Goal: Find specific page/section: Find specific page/section

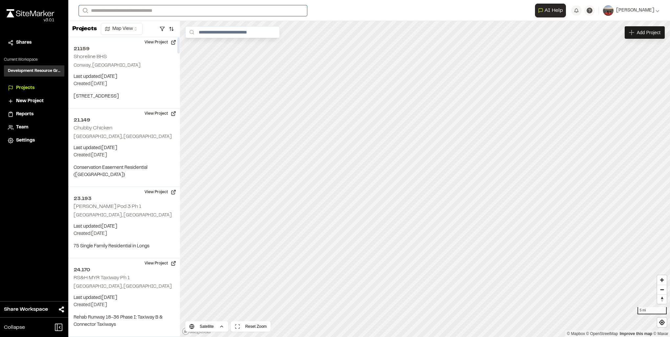
click at [126, 12] on input "Search" at bounding box center [193, 10] width 228 height 11
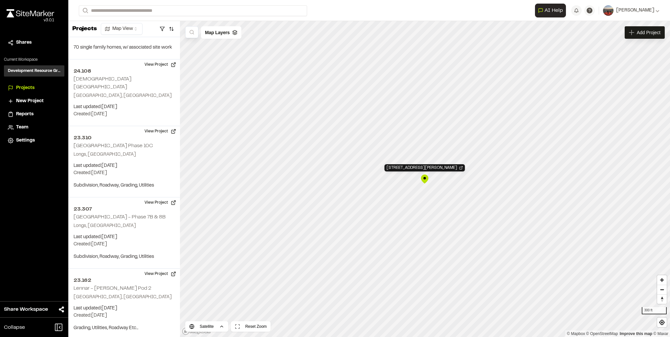
scroll to position [2751, 0]
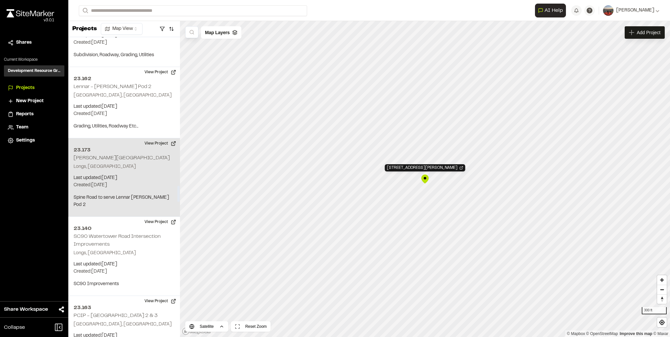
click at [129, 174] on p "Last updated: Aug 7, 2025" at bounding box center [124, 177] width 101 height 7
click at [92, 138] on div "23.173 Sandridge Spine Road Longs, SC Last updated: Aug 7, 2025 Budget: $ Creat…" at bounding box center [124, 177] width 112 height 78
click at [162, 138] on button "View Project" at bounding box center [160, 143] width 39 height 11
click at [161, 138] on button "View Project" at bounding box center [160, 143] width 39 height 11
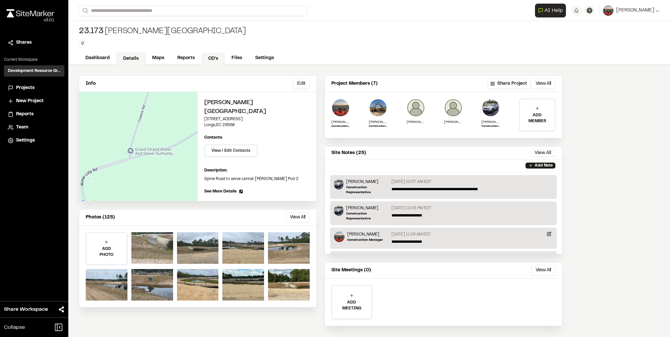
click at [217, 58] on link "CD's" at bounding box center [213, 59] width 24 height 12
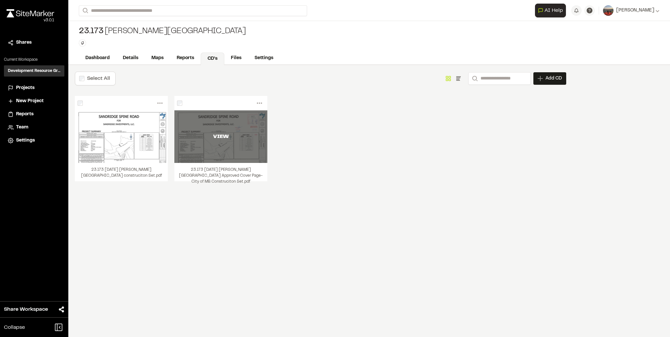
click at [234, 146] on div "VIEW" at bounding box center [220, 136] width 93 height 53
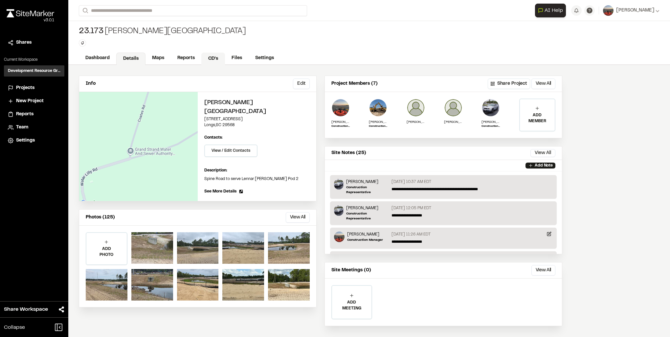
click at [210, 57] on link "CD's" at bounding box center [213, 59] width 24 height 12
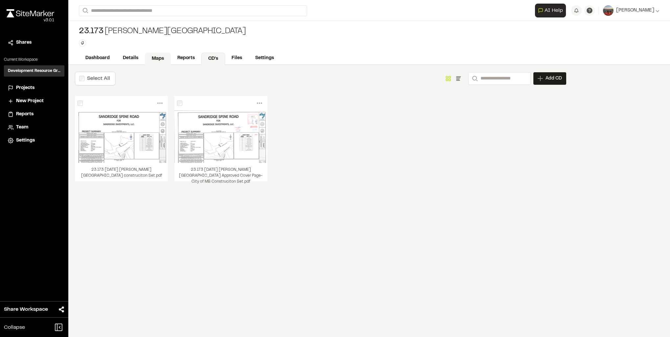
click at [154, 56] on link "Maps" at bounding box center [158, 59] width 26 height 12
click at [32, 15] on img at bounding box center [31, 13] width 48 height 8
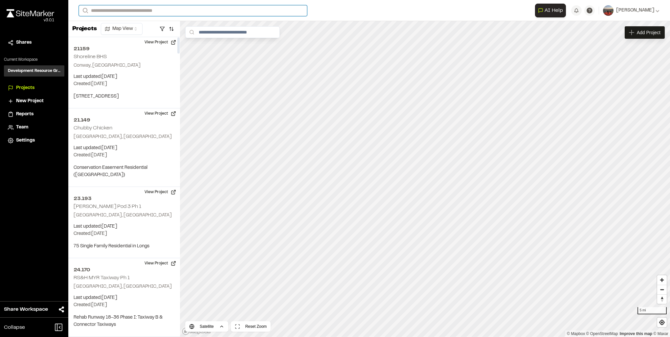
click at [123, 11] on input "Search" at bounding box center [193, 10] width 228 height 11
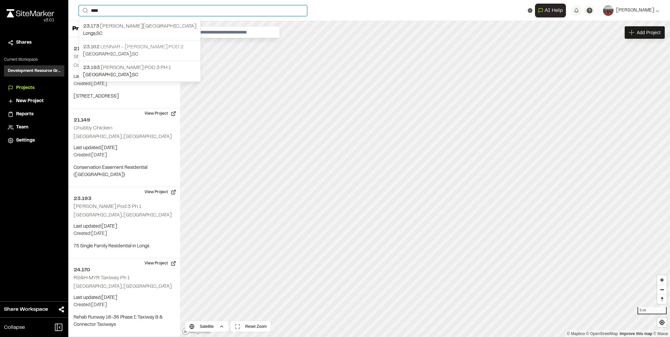
type input "****"
click at [139, 48] on p "23.162 Lennar - Sandridge Pod 2" at bounding box center [139, 47] width 113 height 8
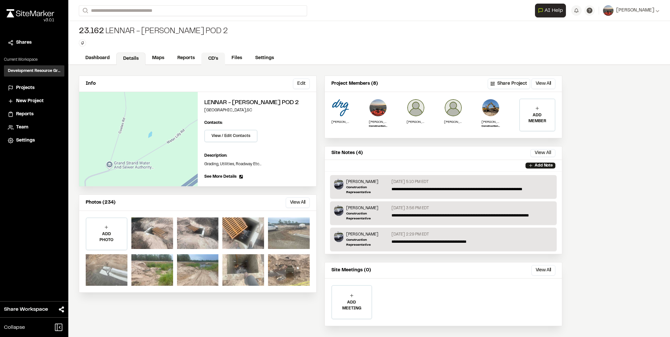
click at [211, 57] on link "CD's" at bounding box center [213, 59] width 24 height 12
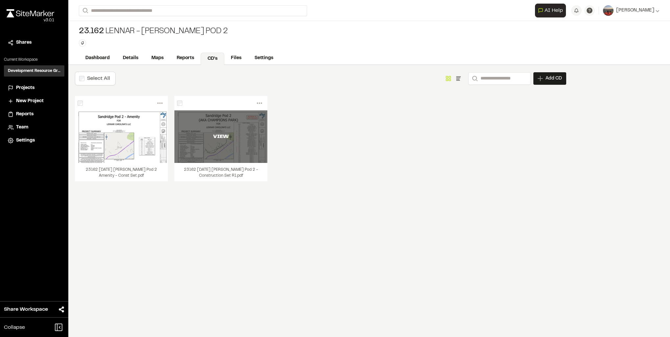
click at [227, 144] on div "VIEW" at bounding box center [220, 136] width 93 height 53
click at [201, 137] on div "VIEW" at bounding box center [220, 137] width 93 height 8
